Goal: Task Accomplishment & Management: Use online tool/utility

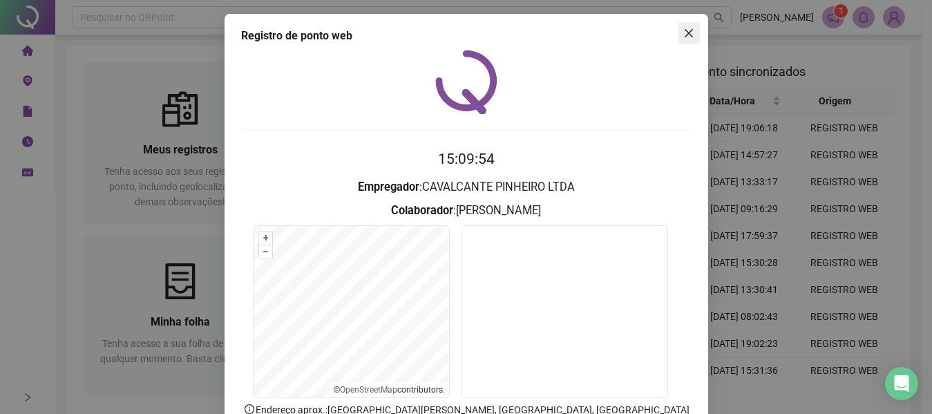
click at [685, 35] on icon "close" at bounding box center [688, 33] width 8 height 8
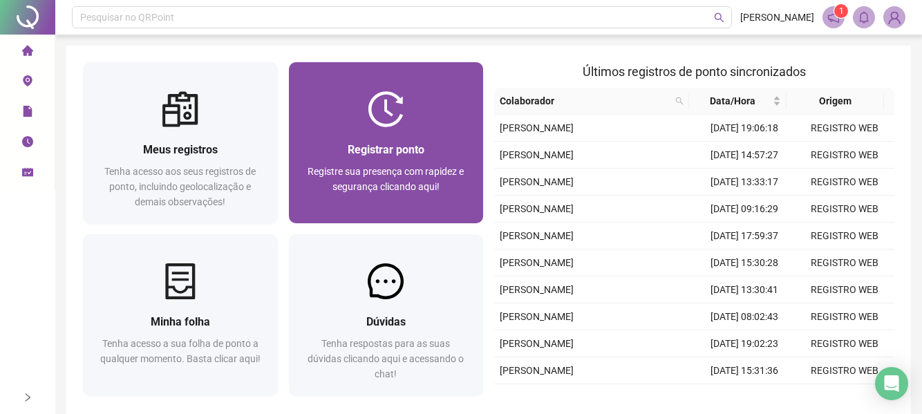
click at [365, 151] on span "Registrar ponto" at bounding box center [386, 149] width 77 height 13
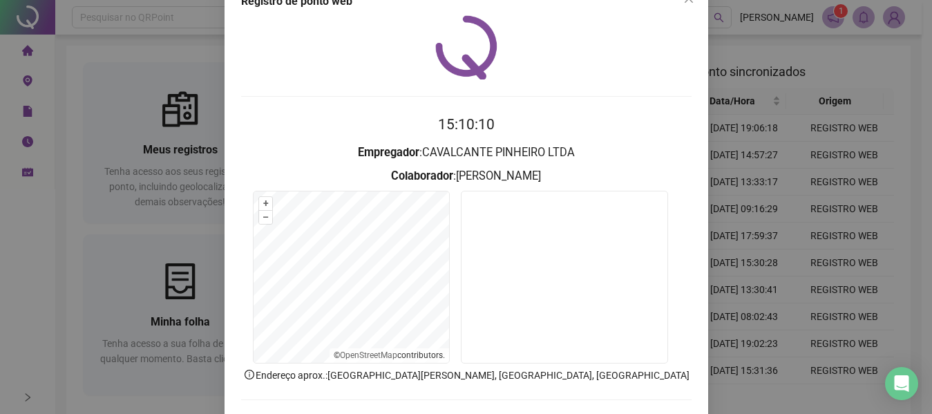
scroll to position [95, 0]
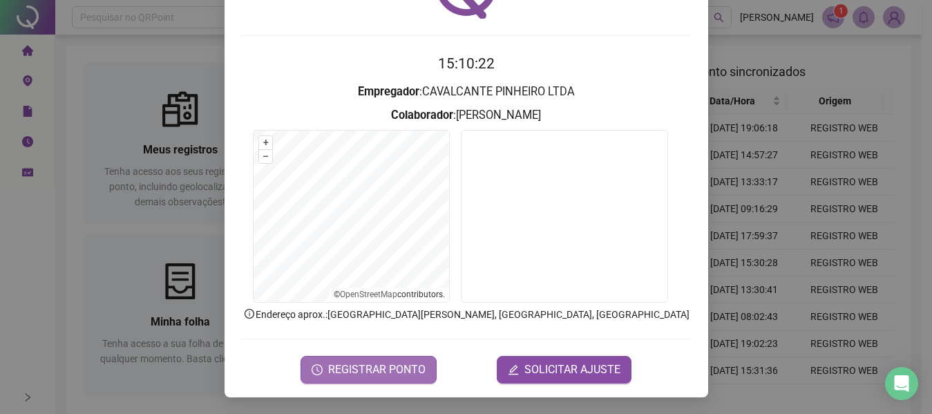
click at [365, 367] on span "REGISTRAR PONTO" at bounding box center [376, 369] width 97 height 17
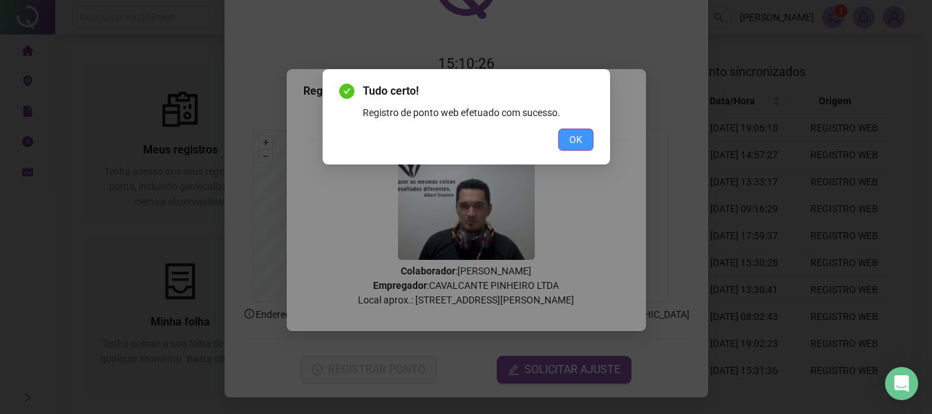
click at [567, 141] on button "OK" at bounding box center [575, 140] width 35 height 22
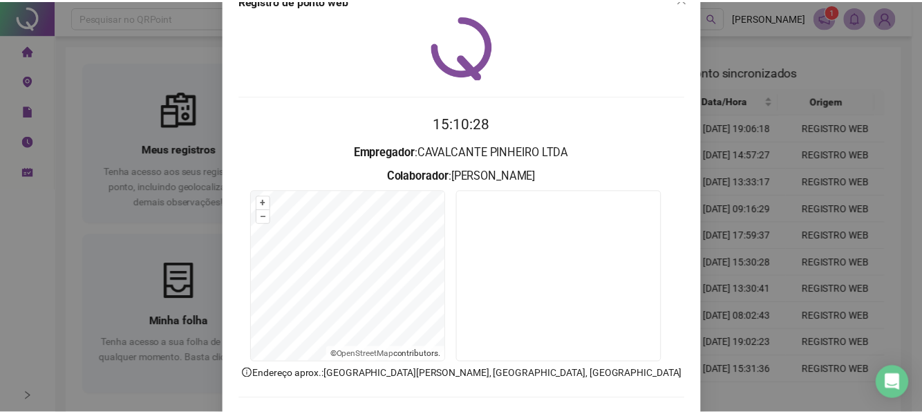
scroll to position [0, 0]
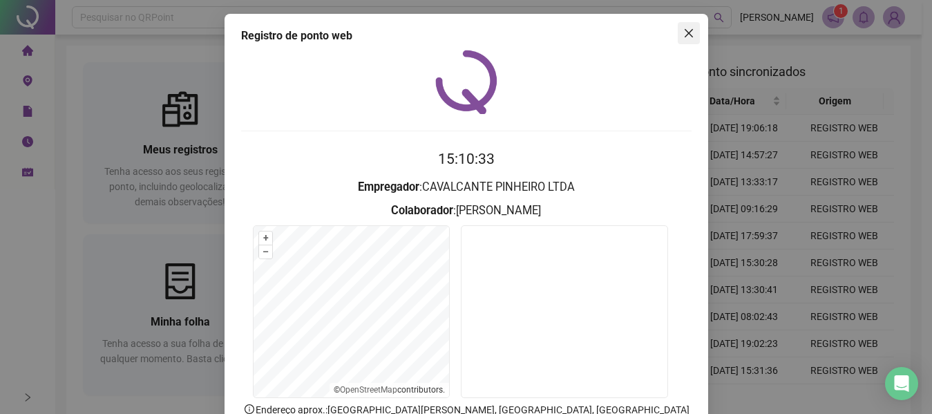
click at [685, 35] on icon "close" at bounding box center [688, 33] width 8 height 8
